Goal: Task Accomplishment & Management: Complete application form

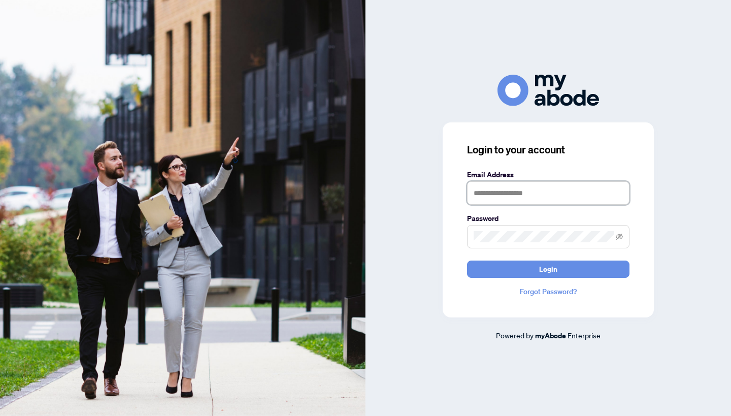
type input "**********"
click at [523, 268] on button "Login" at bounding box center [548, 268] width 162 height 17
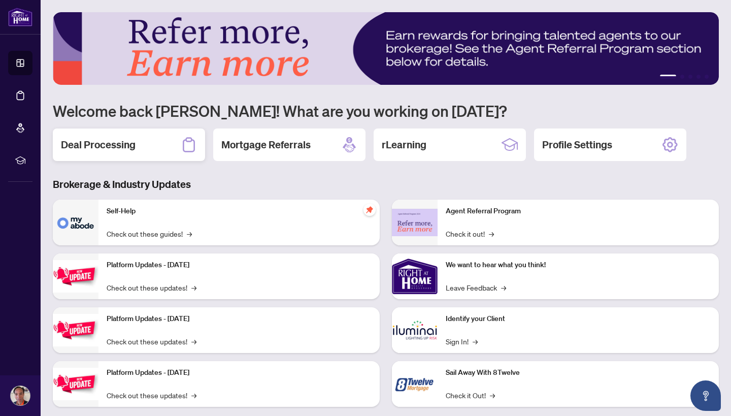
click at [115, 143] on h2 "Deal Processing" at bounding box center [98, 145] width 75 height 14
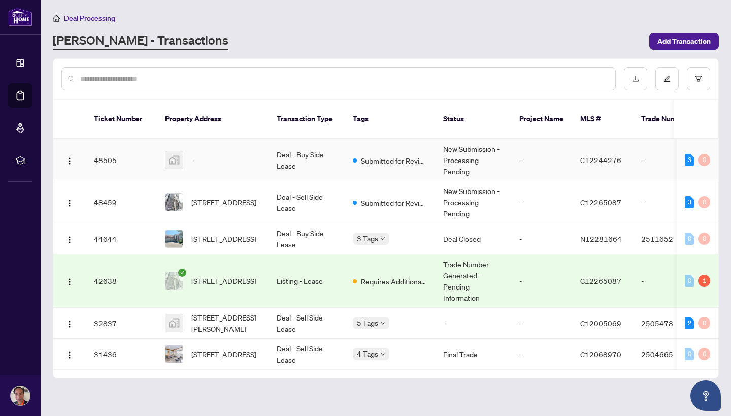
click at [458, 153] on td "New Submission - Processing Pending" at bounding box center [473, 160] width 76 height 42
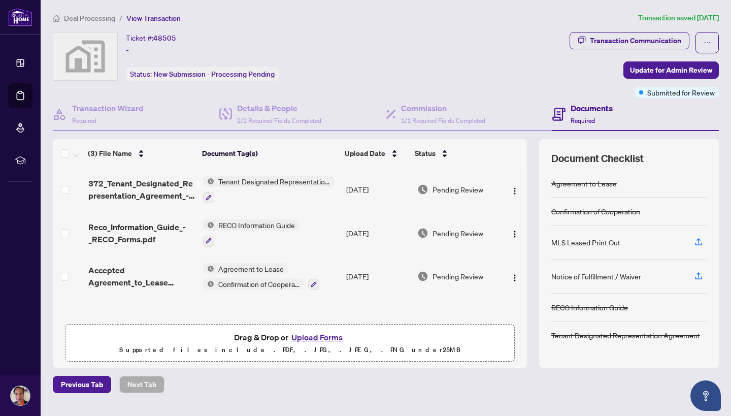
click at [310, 338] on button "Upload Forms" at bounding box center [316, 336] width 57 height 13
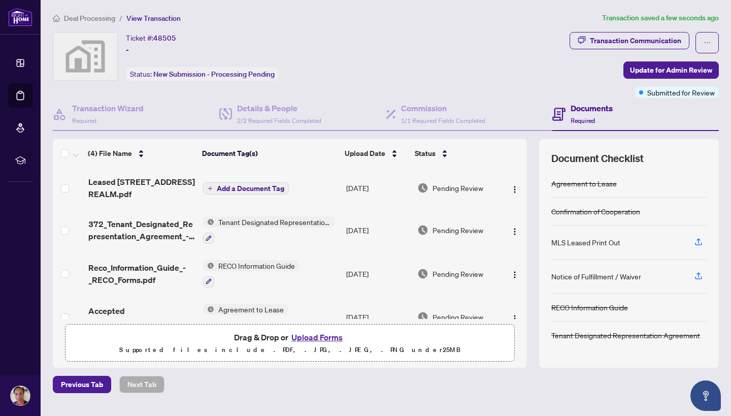
click at [260, 187] on span "Add a Document Tag" at bounding box center [250, 188] width 67 height 7
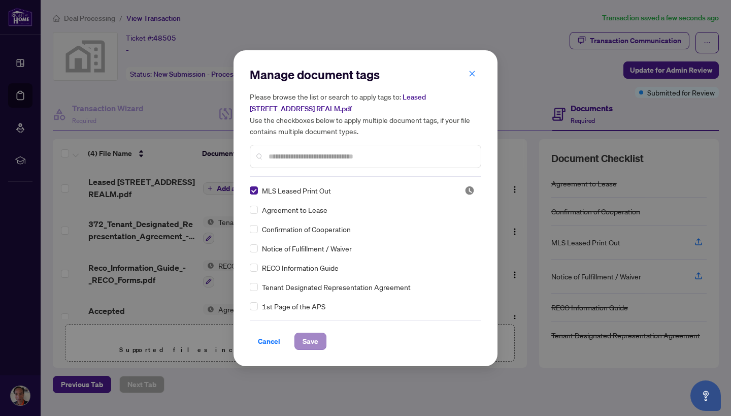
click at [304, 340] on span "Save" at bounding box center [310, 341] width 16 height 16
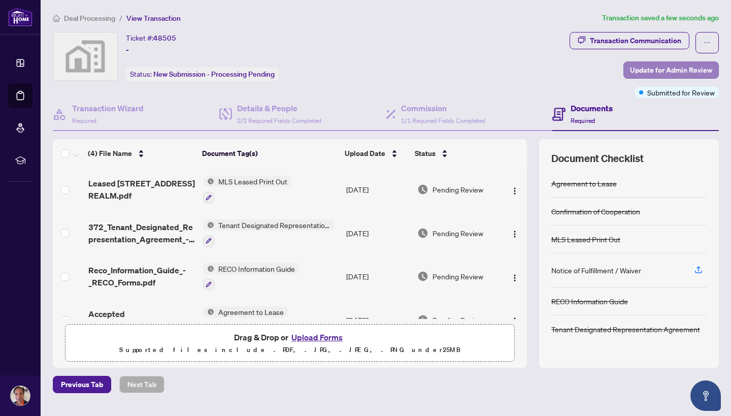
click at [665, 66] on span "Update for Admin Review" at bounding box center [671, 70] width 82 height 16
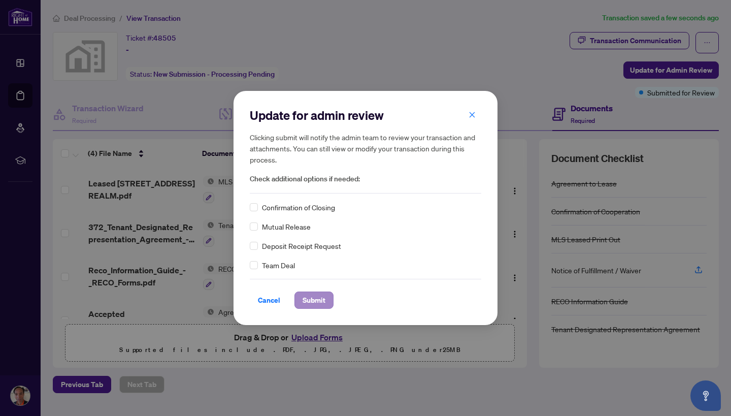
click at [315, 298] on span "Submit" at bounding box center [313, 300] width 23 height 16
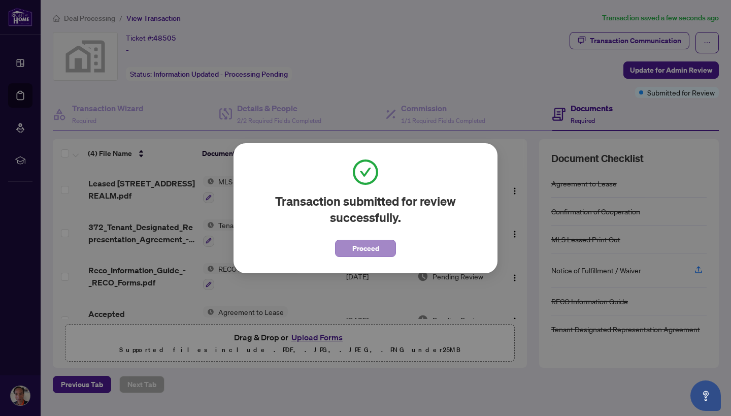
click at [358, 245] on span "Proceed" at bounding box center [365, 248] width 27 height 16
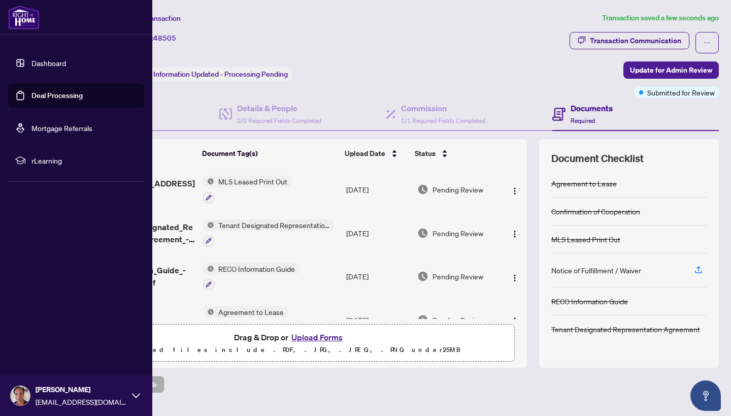
click at [131, 395] on div "[PERSON_NAME] [EMAIL_ADDRESS][DOMAIN_NAME]" at bounding box center [76, 395] width 152 height 41
click at [40, 335] on span "Logout" at bounding box center [40, 335] width 23 height 16
